Goal: Check status: Check status

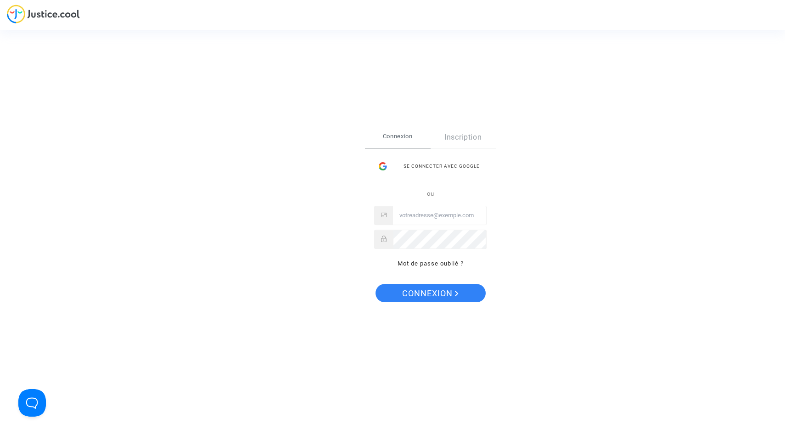
click at [401, 162] on div "Se connecter avec Google" at bounding box center [430, 166] width 112 height 18
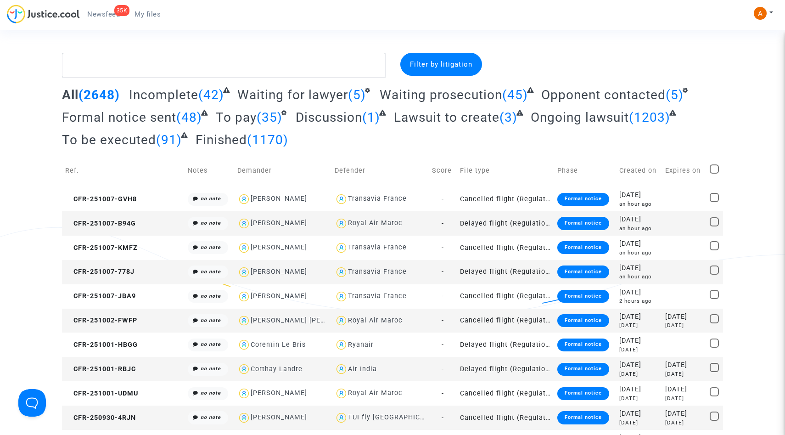
click at [268, 138] on span "(1170)" at bounding box center [267, 139] width 41 height 15
click at [239, 141] on span "Finished" at bounding box center [221, 139] width 51 height 15
